Goal: Obtain resource: Download file/media

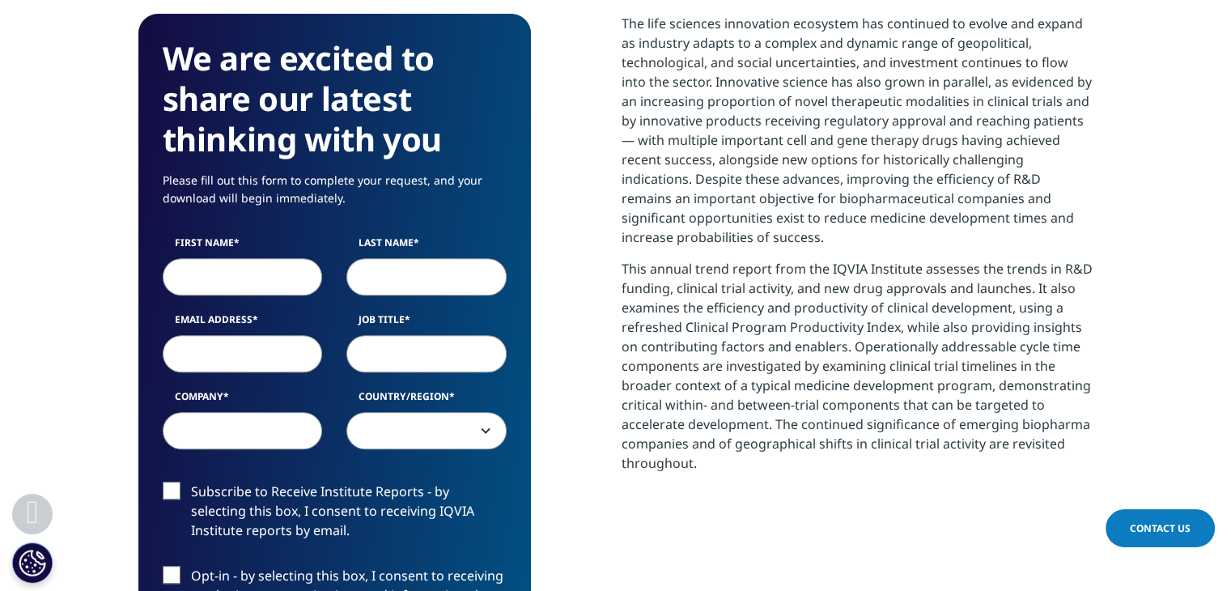
scroll to position [648, 0]
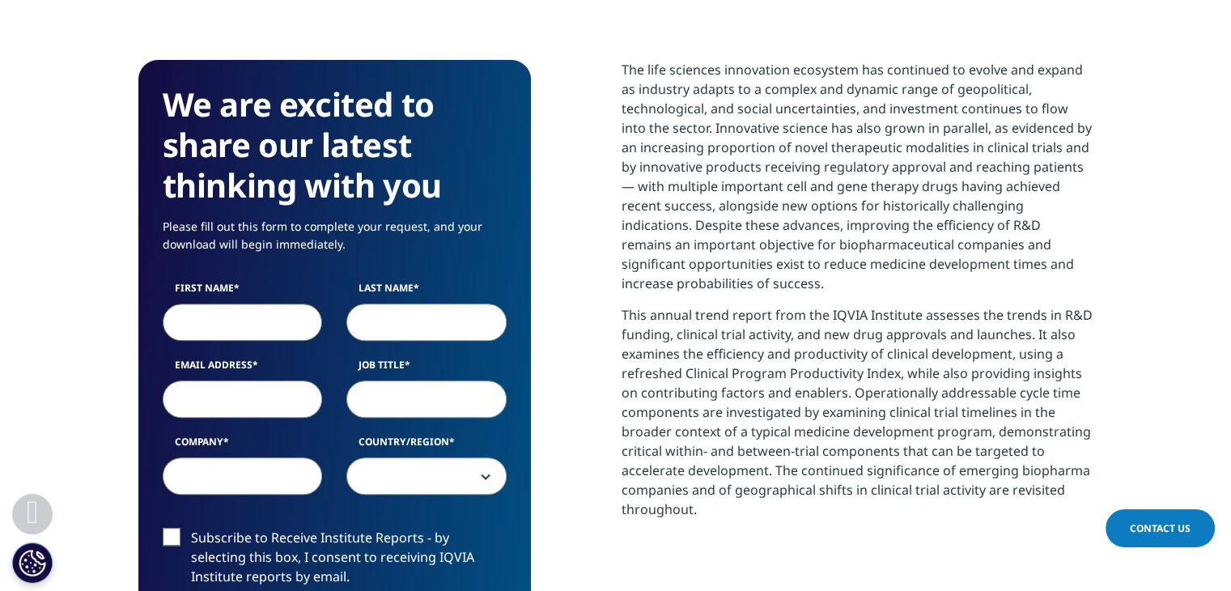
click at [210, 315] on input "First Name" at bounding box center [243, 322] width 160 height 37
type input "Anne"
type input "Avellar"
type input "annemenezes"
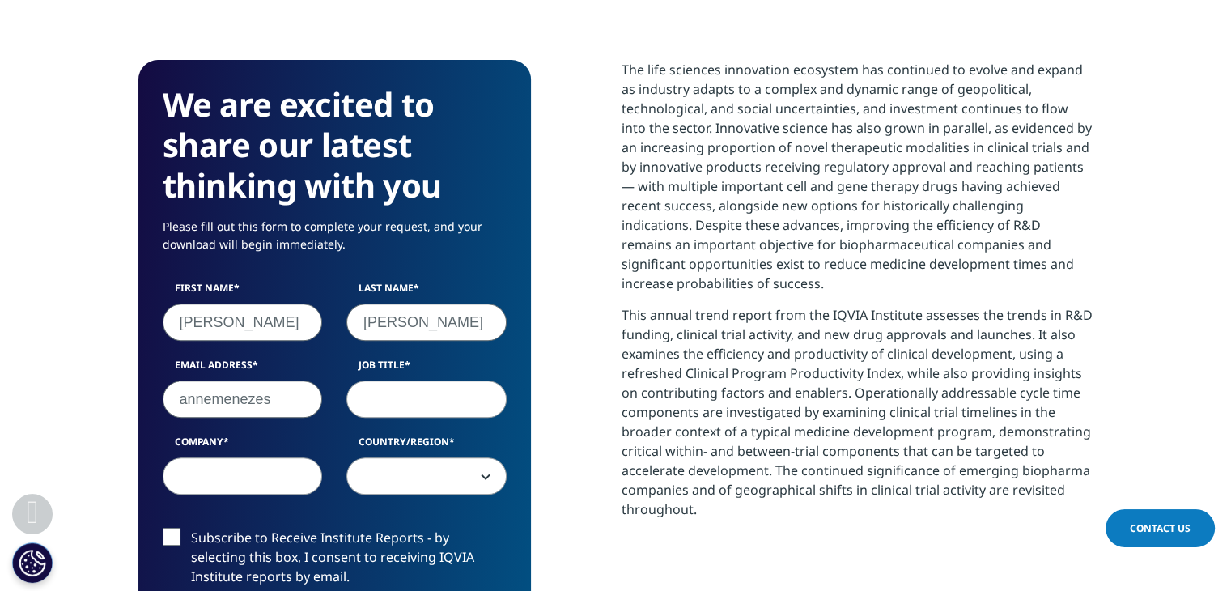
drag, startPoint x: 423, startPoint y: 329, endPoint x: 350, endPoint y: 318, distance: 72.9
click at [363, 321] on input "Avellar" at bounding box center [426, 322] width 160 height 37
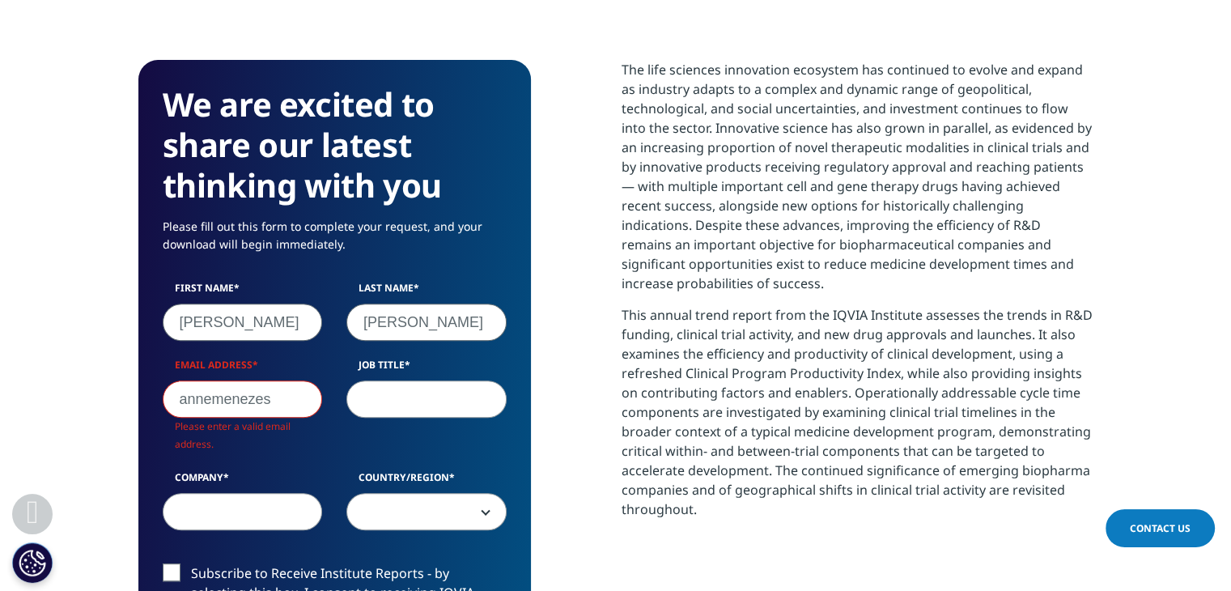
click at [329, 316] on div "First Name Anne" at bounding box center [243, 311] width 185 height 60
drag, startPoint x: 421, startPoint y: 323, endPoint x: 320, endPoint y: 311, distance: 101.9
click at [413, 321] on input "Avellar" at bounding box center [426, 322] width 160 height 37
click at [314, 310] on div "First Name Anne Last Name Avellar Email Address annemenezes Please enter a vali…" at bounding box center [335, 414] width 368 height 266
type input "Menezes"
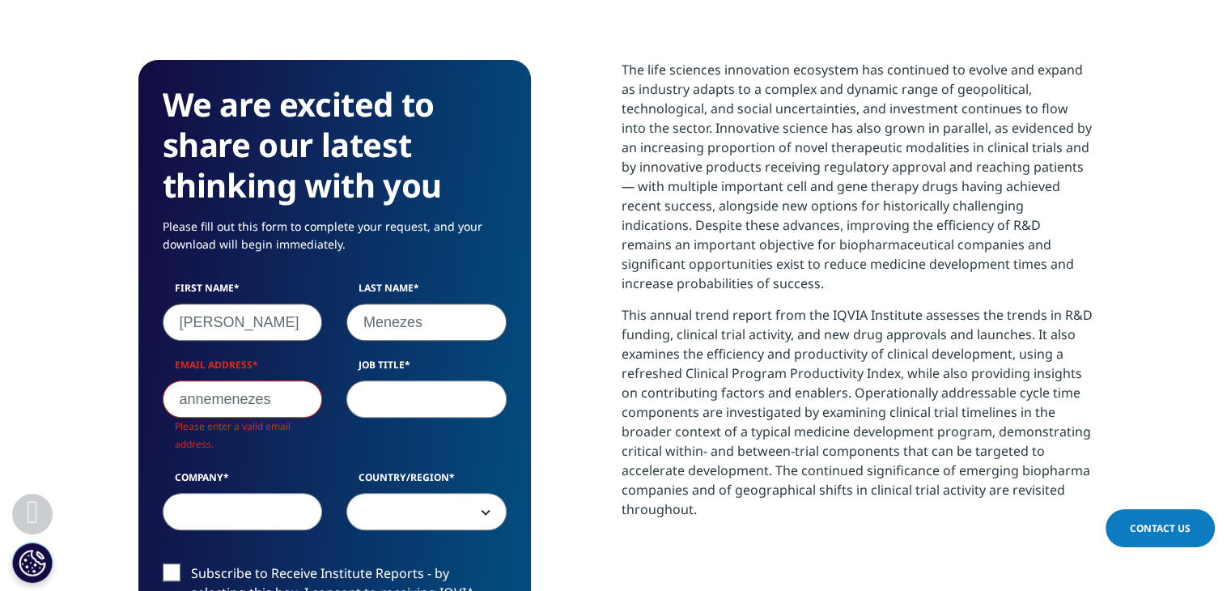
click at [297, 396] on input "annemenezes" at bounding box center [243, 398] width 160 height 37
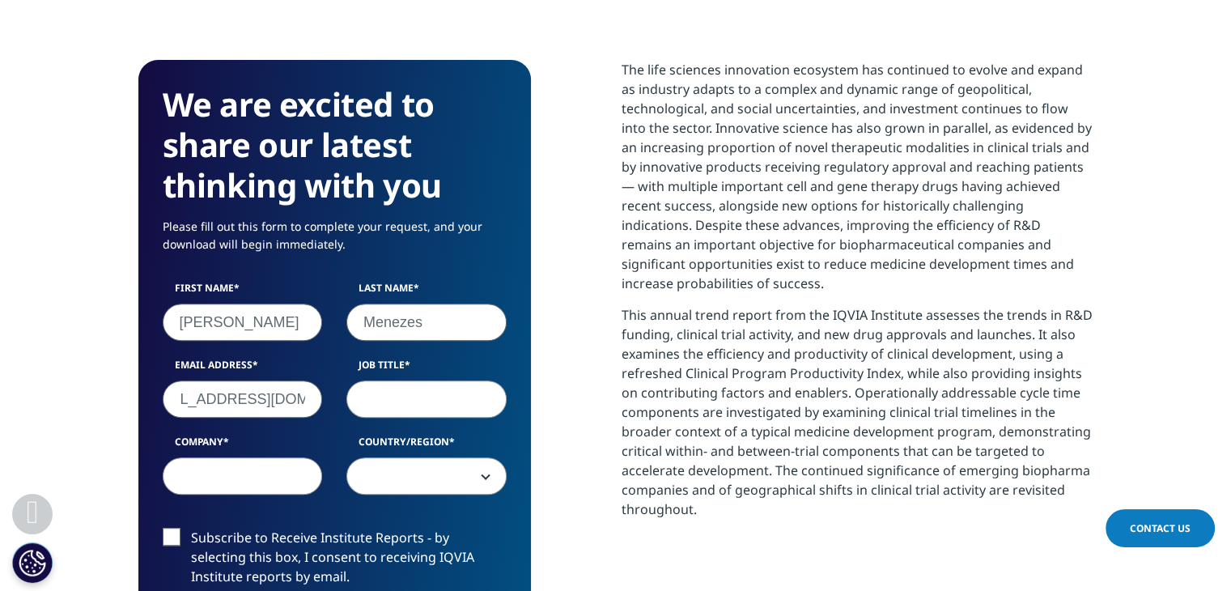
scroll to position [0, 51]
type input "annemenezes@yahoo.com"
type input "Product Manager"
type input "Criando"
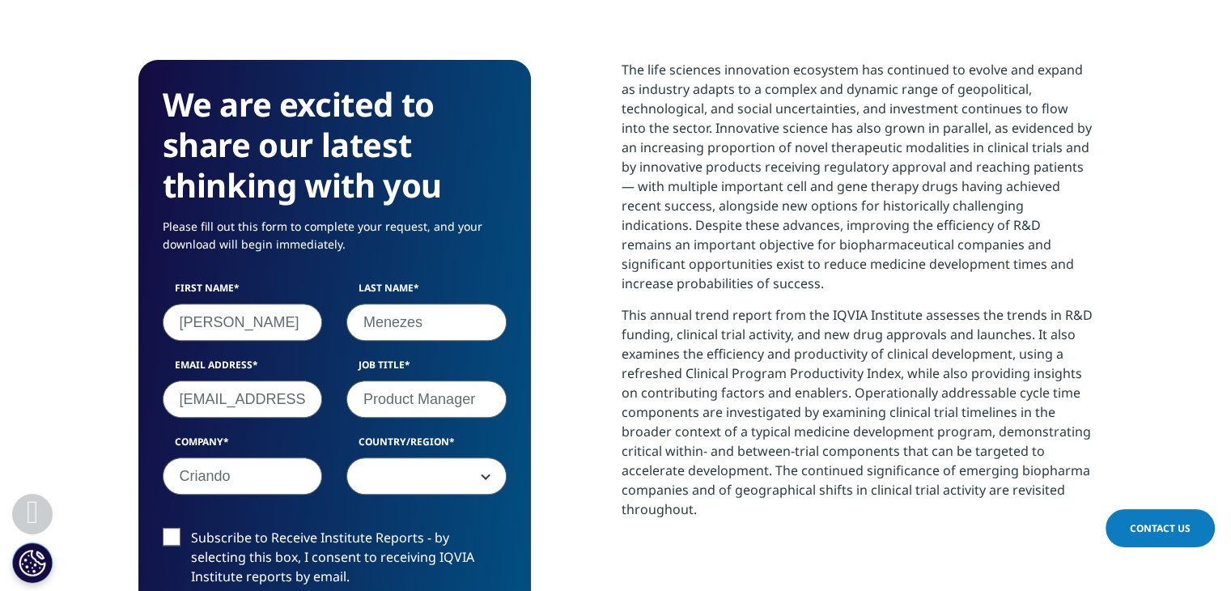
click at [499, 482] on span at bounding box center [426, 476] width 159 height 37
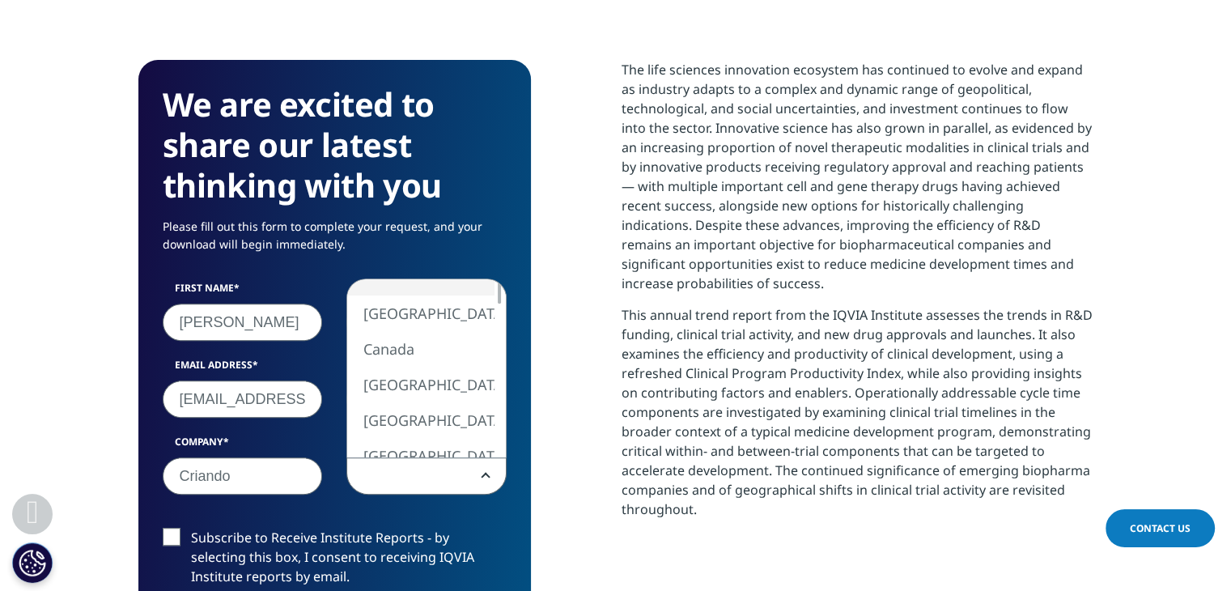
click at [471, 476] on span at bounding box center [426, 476] width 159 height 37
click at [411, 472] on span at bounding box center [426, 476] width 159 height 37
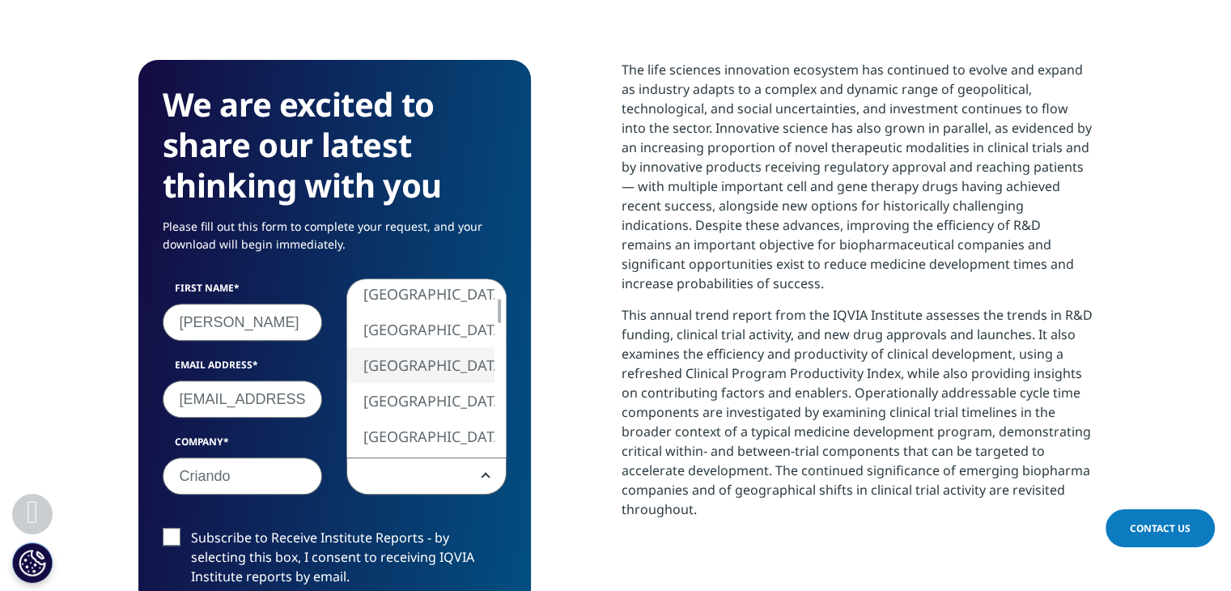
select select "Brazil"
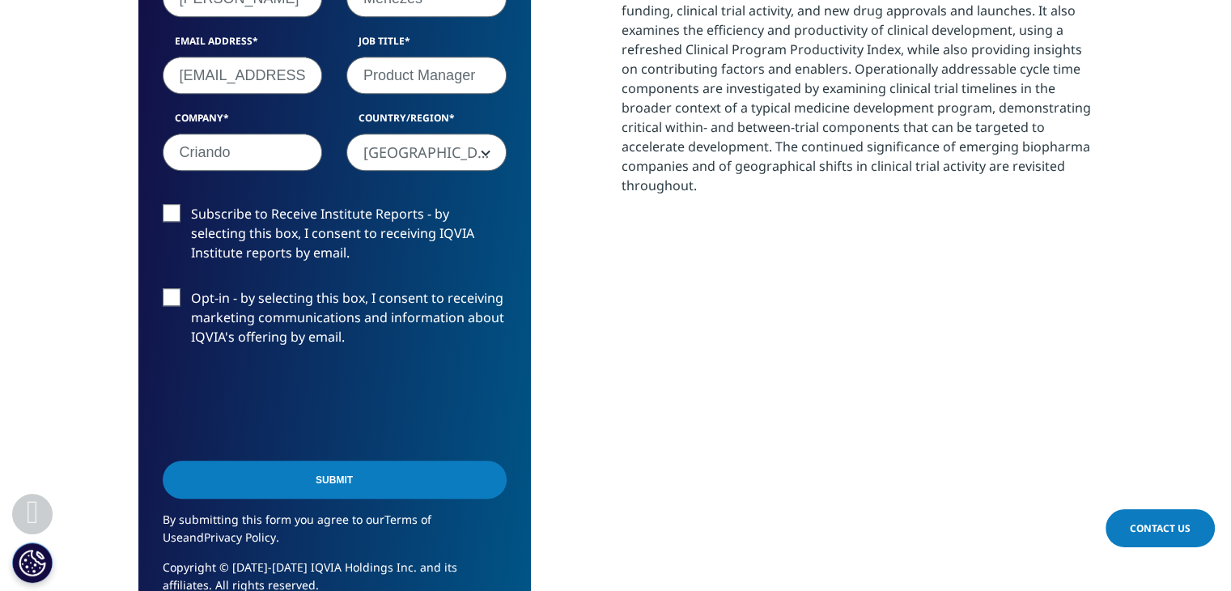
click at [360, 480] on input "Submit" at bounding box center [335, 480] width 344 height 38
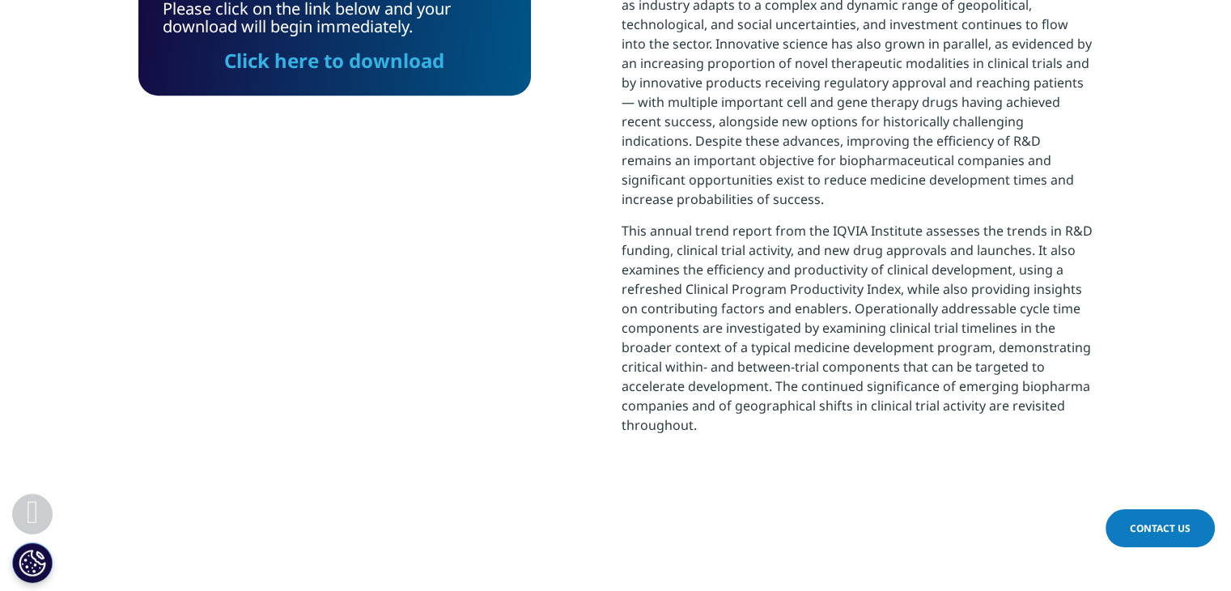
scroll to position [8, 8]
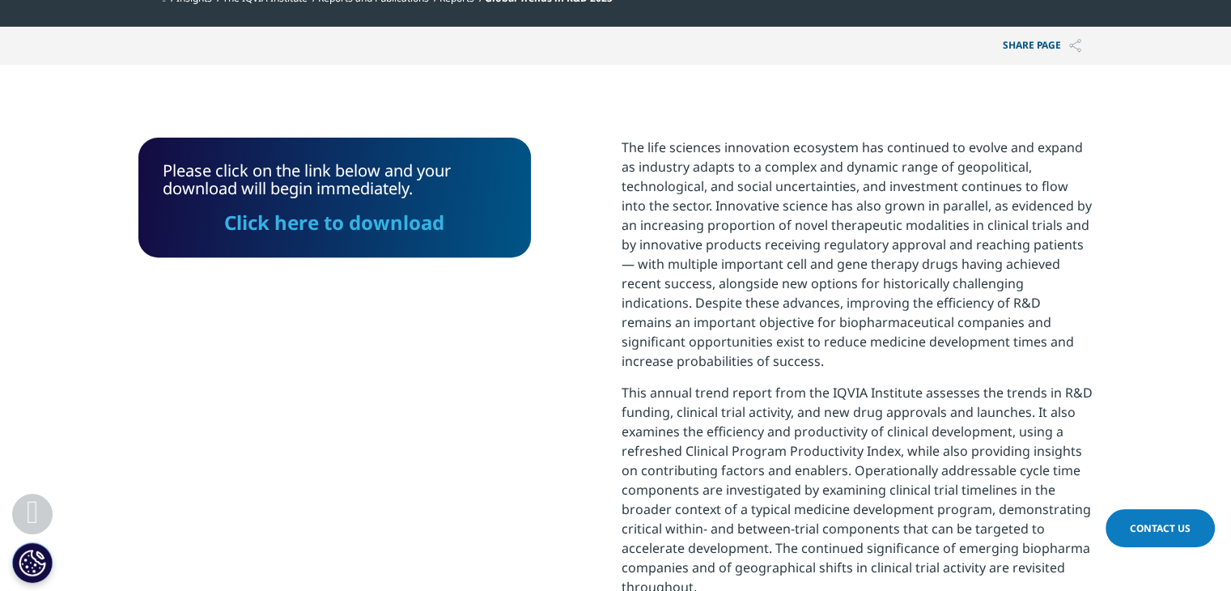
click at [341, 220] on link "Click here to download" at bounding box center [334, 222] width 220 height 27
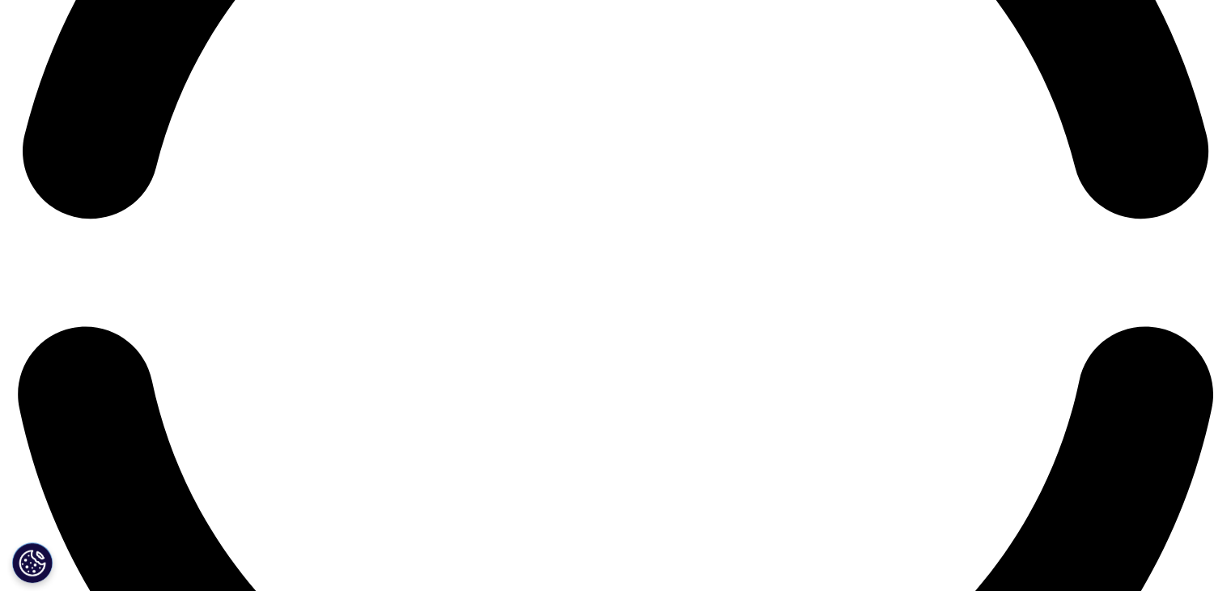
scroll to position [2995, 0]
